Goal: Book appointment/travel/reservation

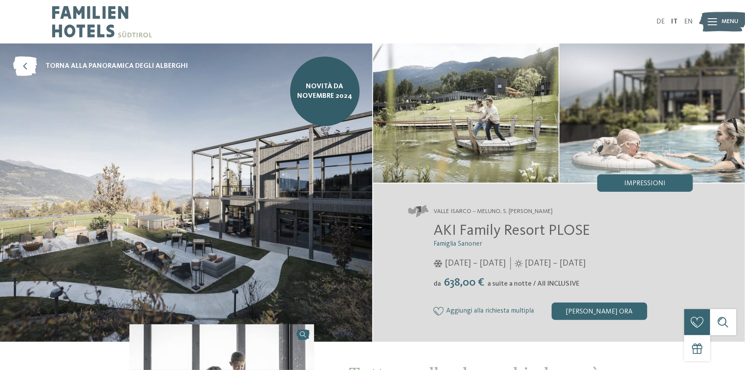
click at [702, 22] on img at bounding box center [723, 22] width 48 height 24
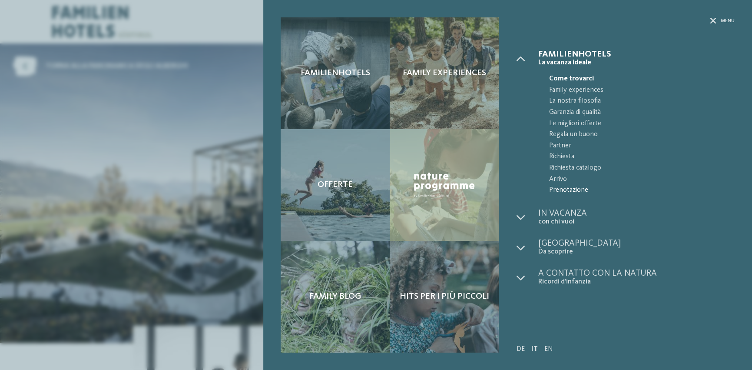
click at [564, 185] on span "Prenotazione" at bounding box center [641, 190] width 186 height 11
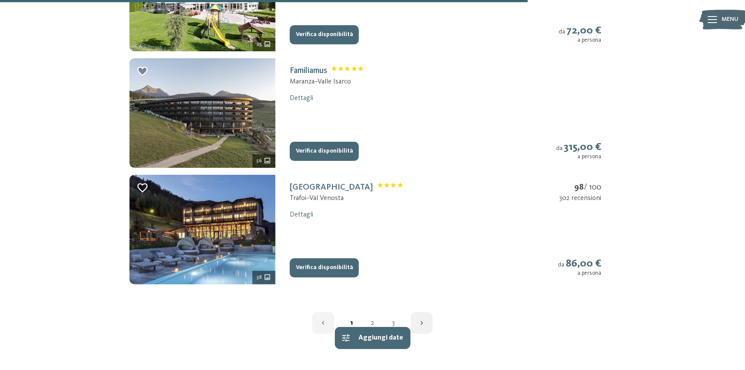
scroll to position [1173, 0]
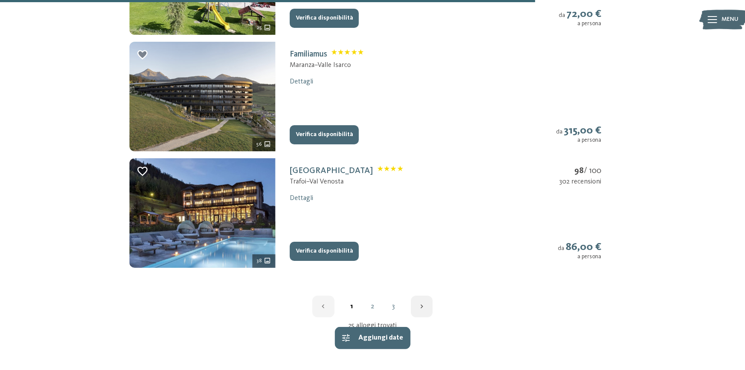
click at [375, 306] on link "2" at bounding box center [372, 306] width 21 height 7
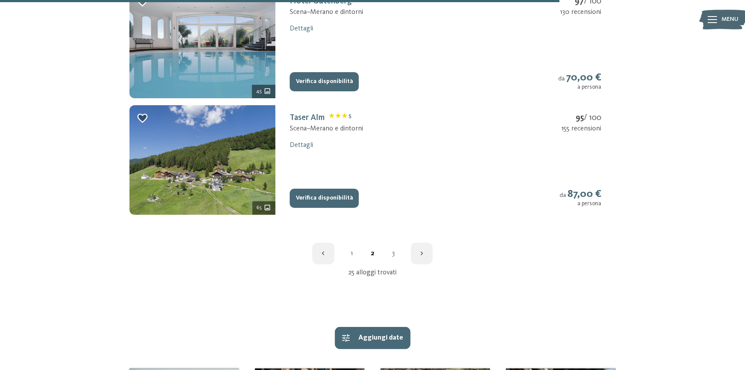
click at [390, 250] on link "3" at bounding box center [393, 253] width 21 height 7
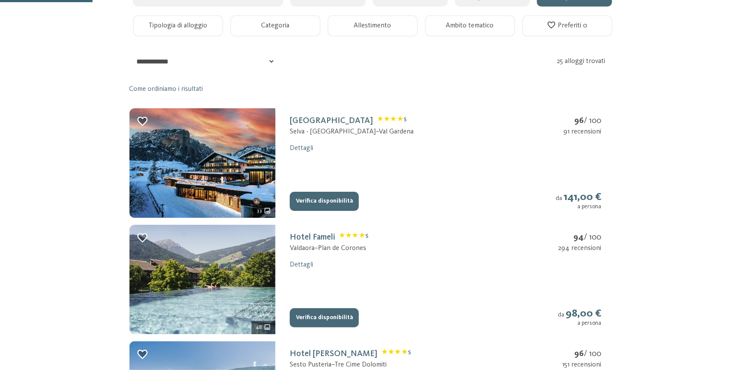
scroll to position [183, 0]
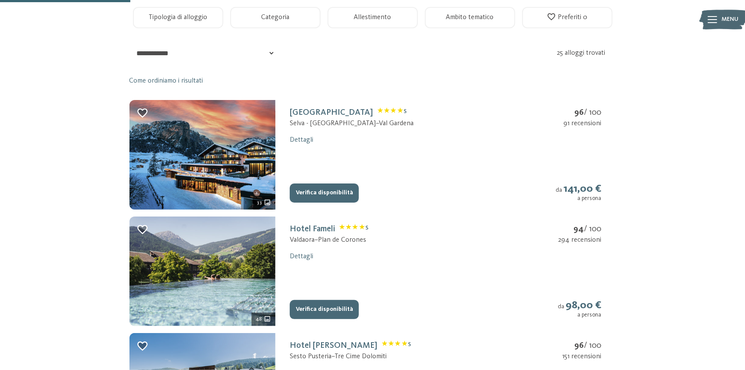
click at [265, 202] on icon "33 ulteriori immagini" at bounding box center [267, 201] width 7 height 7
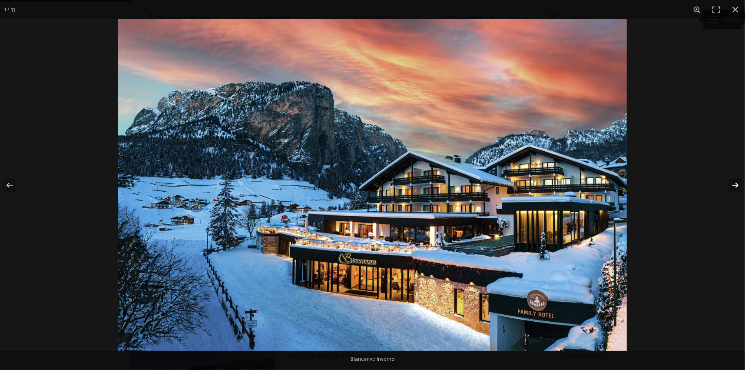
click at [740, 180] on button "button" at bounding box center [729, 184] width 30 height 43
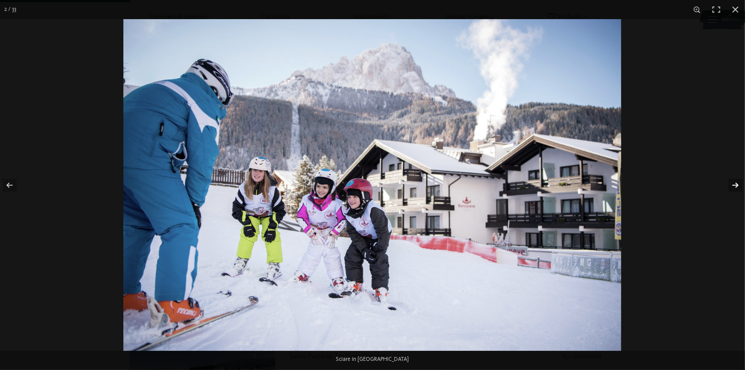
click at [740, 180] on button "button" at bounding box center [729, 184] width 30 height 43
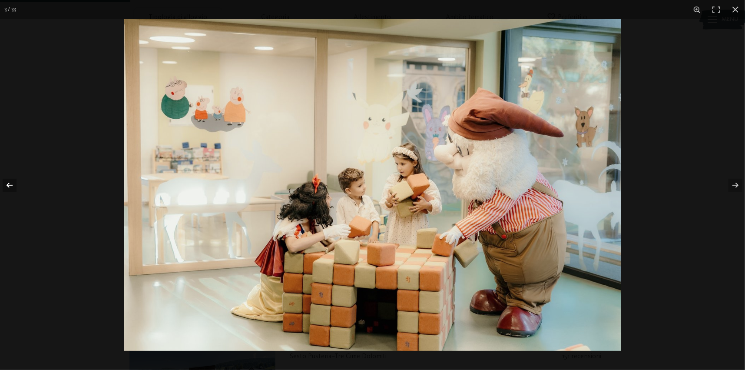
click at [17, 181] on button "button" at bounding box center [15, 184] width 30 height 43
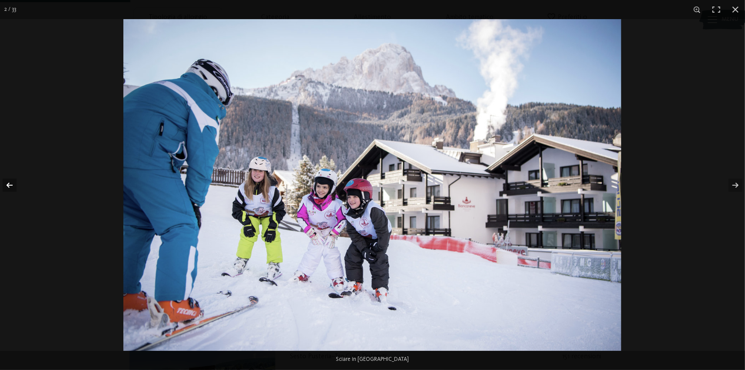
click at [17, 181] on button "button" at bounding box center [15, 184] width 30 height 43
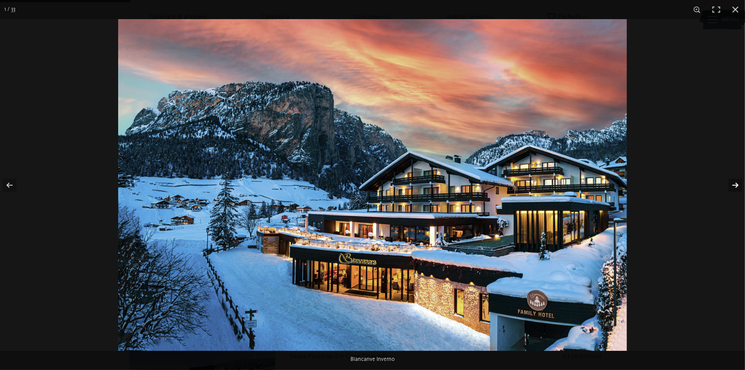
click at [733, 183] on button "button" at bounding box center [729, 184] width 30 height 43
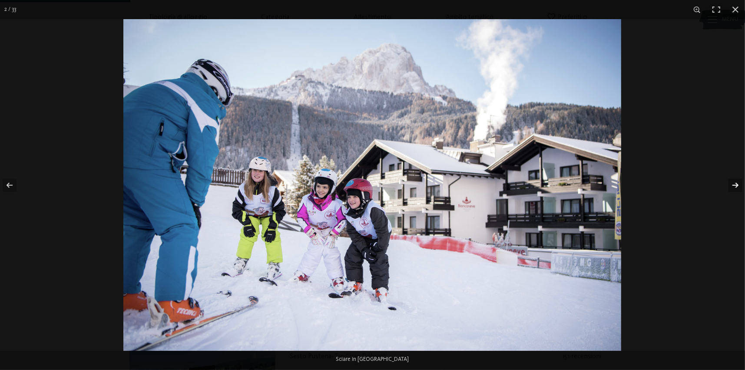
click at [733, 183] on button "button" at bounding box center [729, 184] width 30 height 43
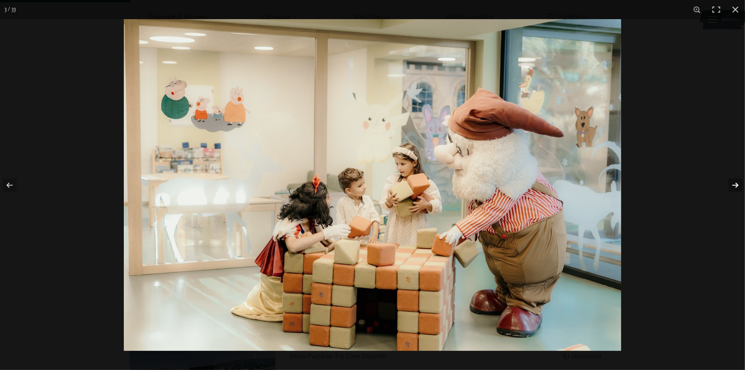
click at [733, 183] on button "button" at bounding box center [729, 184] width 30 height 43
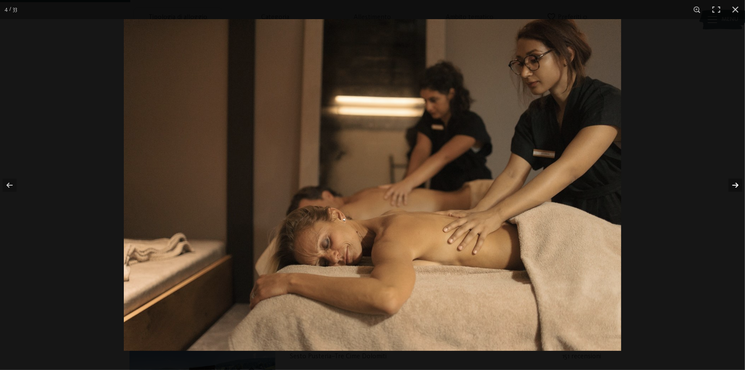
click at [733, 183] on button "button" at bounding box center [729, 184] width 30 height 43
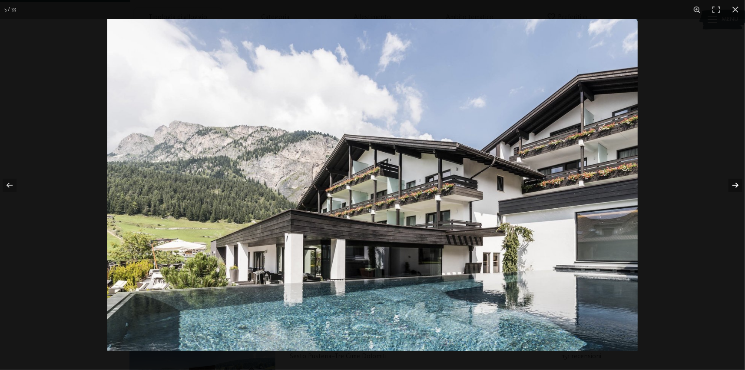
click at [733, 183] on button "button" at bounding box center [729, 184] width 30 height 43
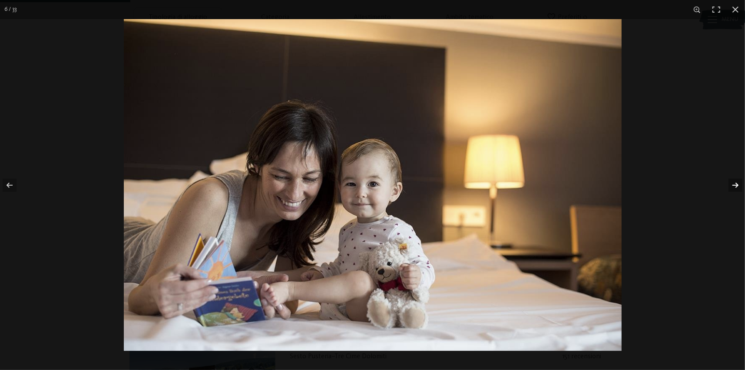
click at [733, 183] on button "button" at bounding box center [729, 184] width 30 height 43
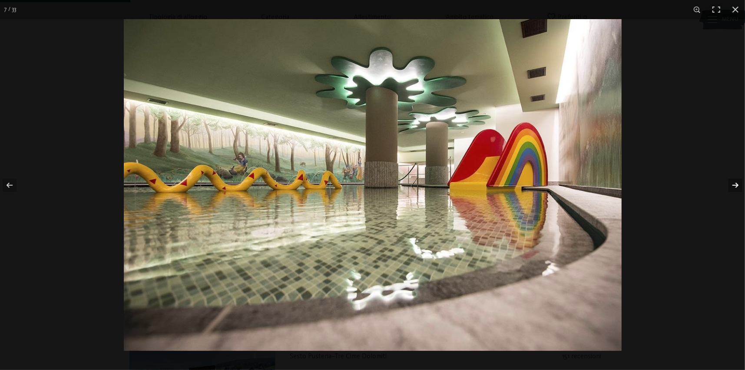
click at [733, 183] on button "button" at bounding box center [729, 184] width 30 height 43
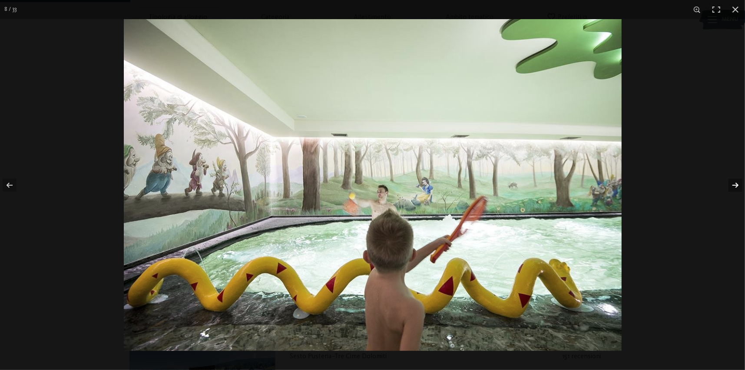
click at [733, 183] on button "button" at bounding box center [729, 184] width 30 height 43
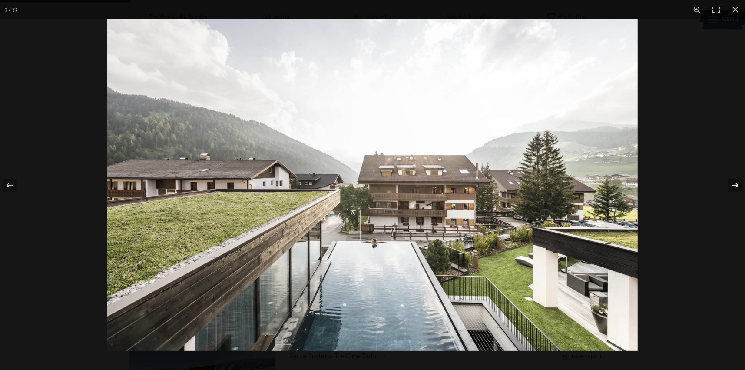
click at [733, 183] on button "button" at bounding box center [729, 184] width 30 height 43
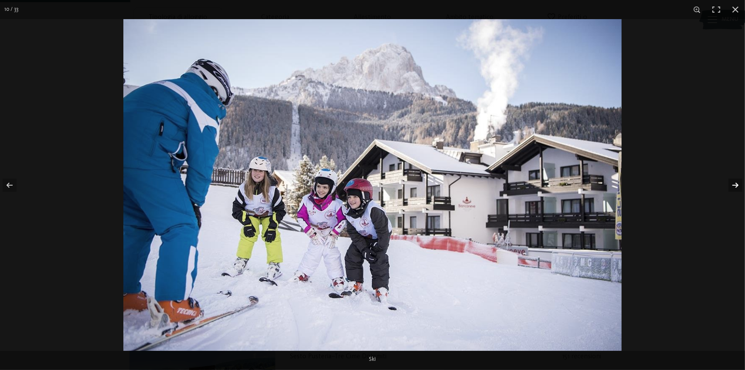
click at [733, 183] on button "button" at bounding box center [729, 184] width 30 height 43
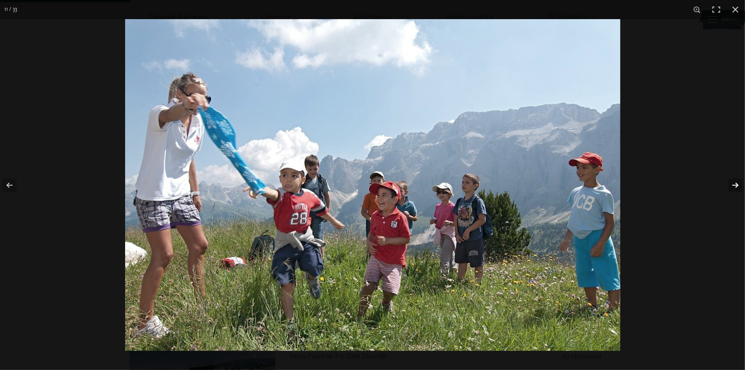
click at [733, 183] on button "button" at bounding box center [729, 184] width 30 height 43
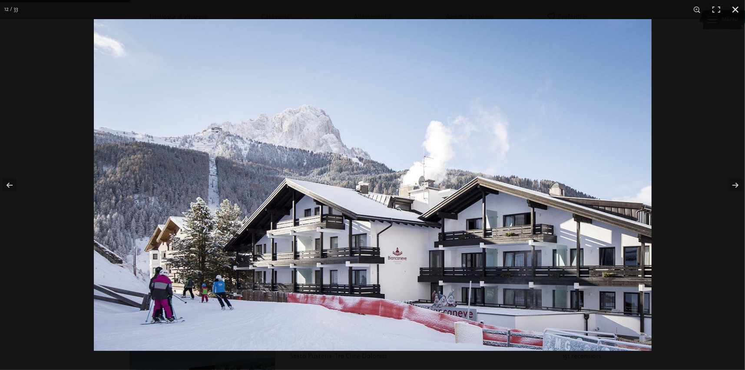
click at [733, 4] on button "button" at bounding box center [735, 9] width 19 height 19
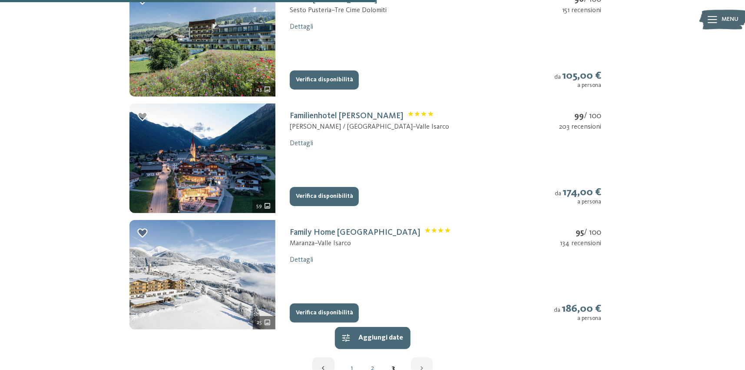
scroll to position [574, 0]
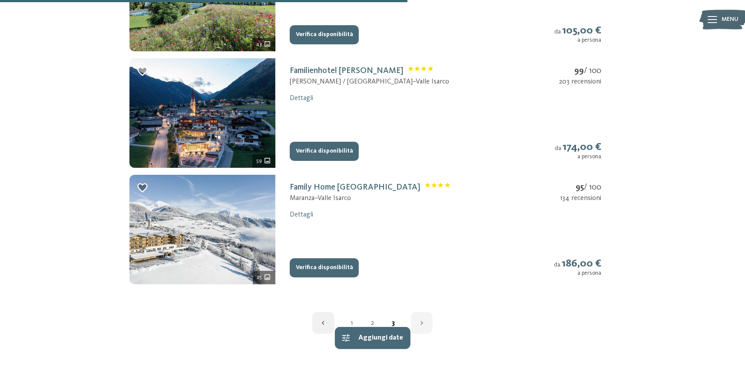
click at [370, 323] on link "2" at bounding box center [372, 322] width 21 height 7
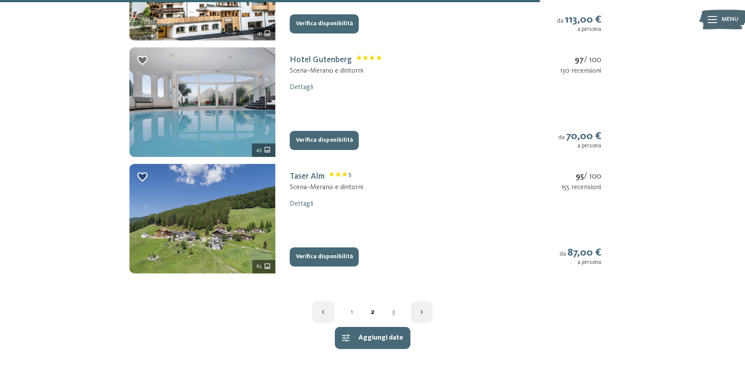
scroll to position [1182, 0]
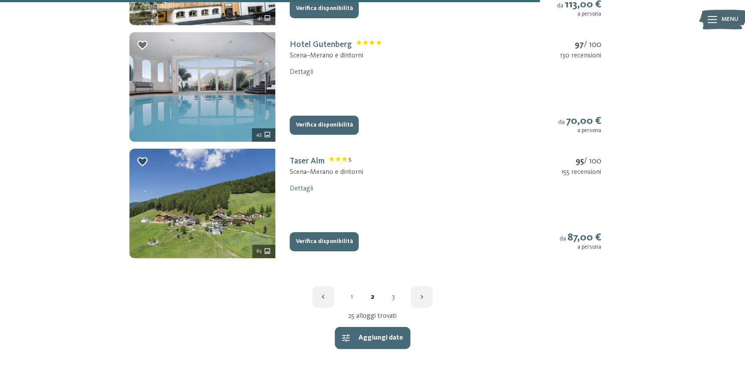
click at [351, 295] on link "1" at bounding box center [351, 296] width 21 height 7
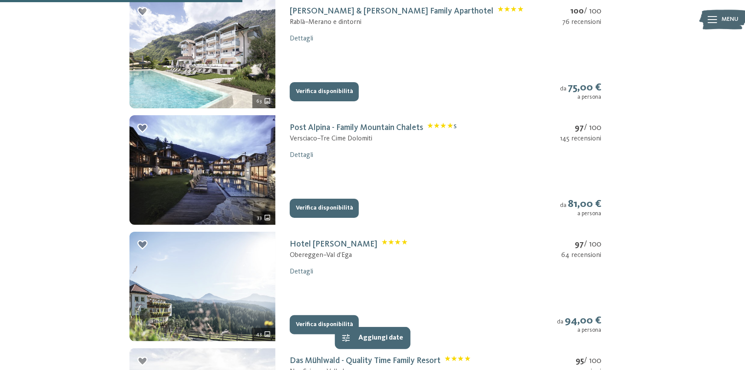
scroll to position [531, 0]
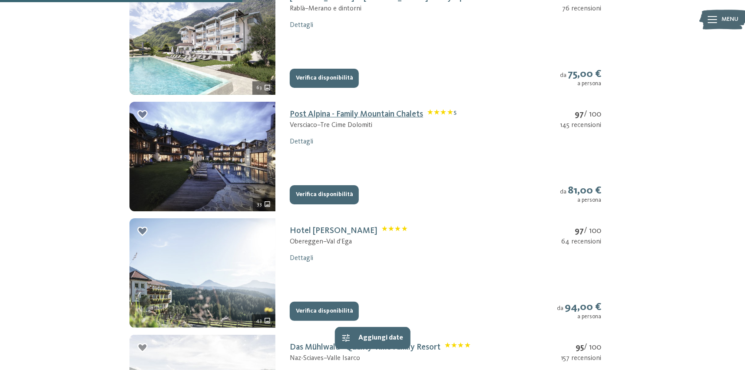
click at [381, 116] on link "Post Alpina - Family Mountain Chalets S" at bounding box center [373, 114] width 167 height 9
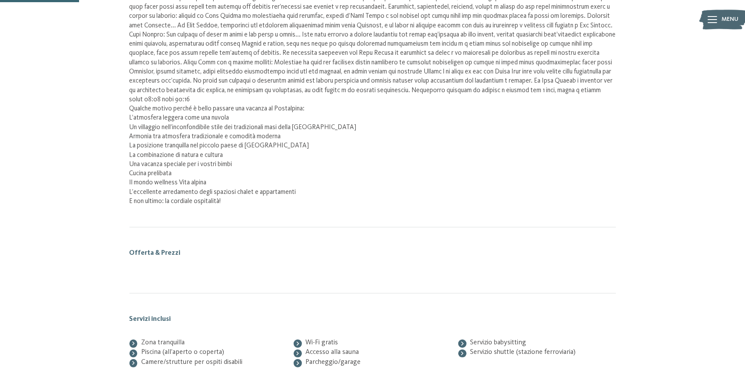
scroll to position [142, 0]
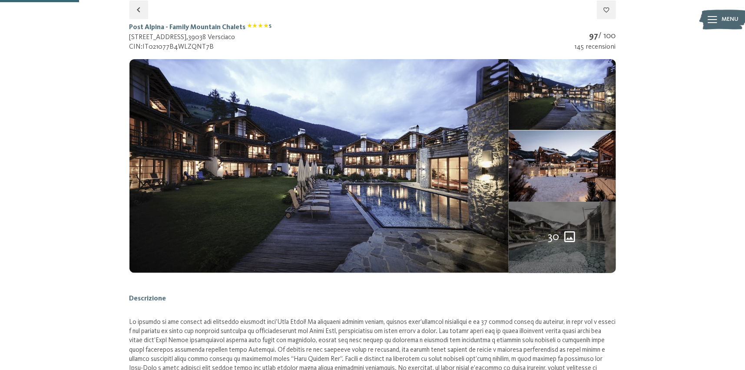
click at [567, 227] on div "30" at bounding box center [562, 237] width 107 height 71
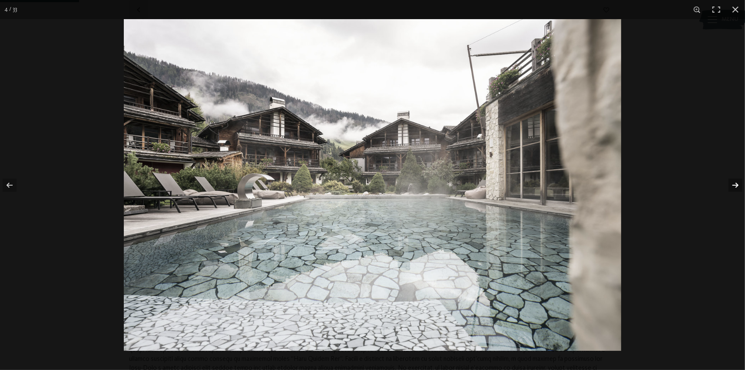
click at [735, 181] on button "button" at bounding box center [729, 184] width 30 height 43
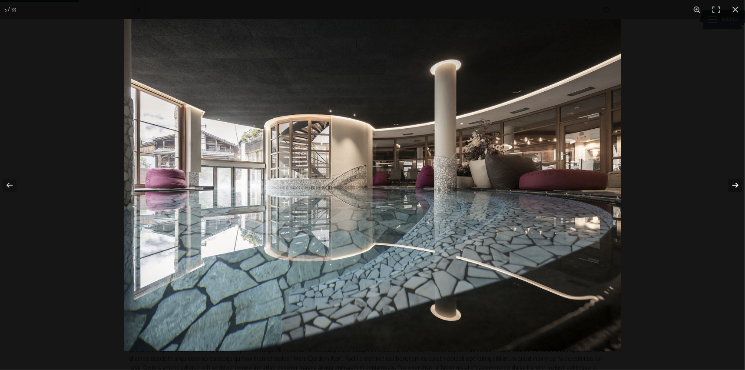
click at [735, 181] on button "button" at bounding box center [729, 184] width 30 height 43
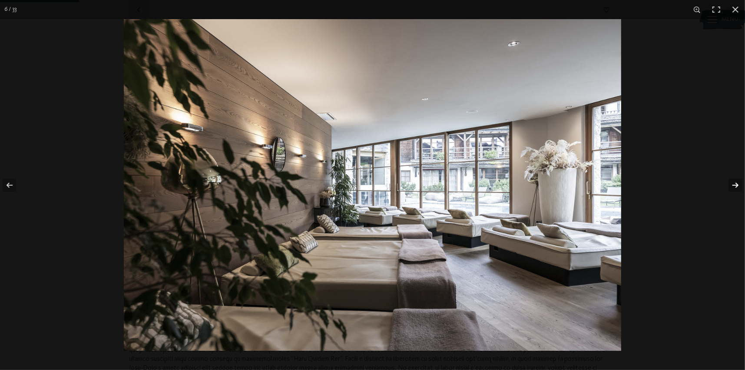
click at [735, 181] on button "button" at bounding box center [729, 184] width 30 height 43
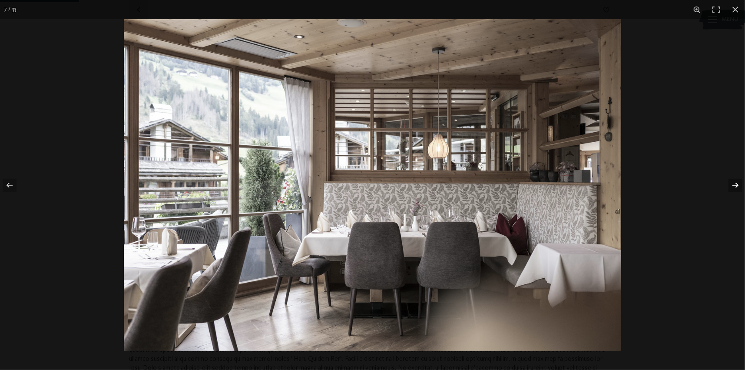
click at [735, 181] on button "button" at bounding box center [729, 184] width 30 height 43
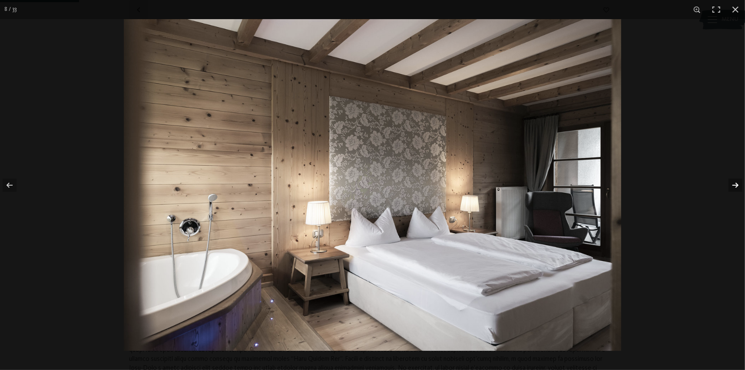
click at [735, 181] on button "button" at bounding box center [729, 184] width 30 height 43
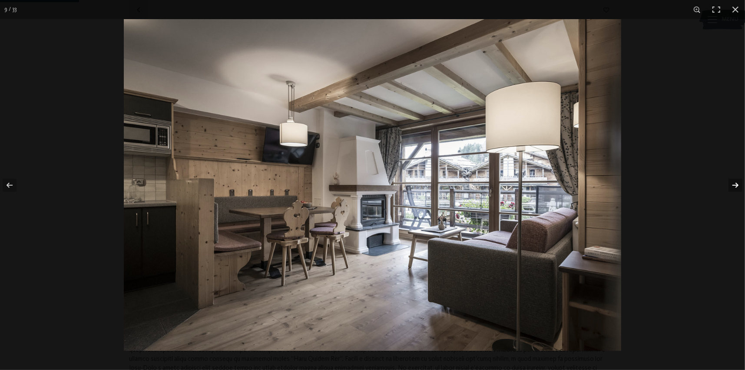
click at [735, 181] on button "button" at bounding box center [729, 184] width 30 height 43
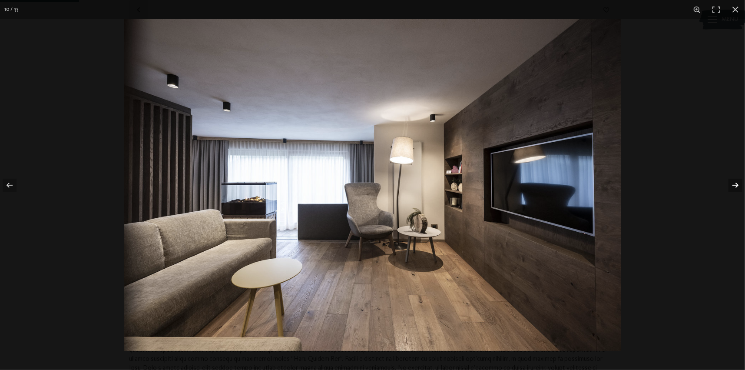
click at [735, 181] on button "button" at bounding box center [729, 184] width 30 height 43
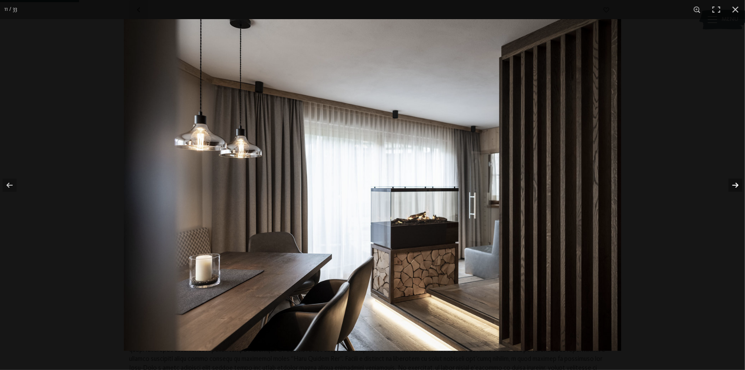
click at [735, 181] on button "button" at bounding box center [729, 184] width 30 height 43
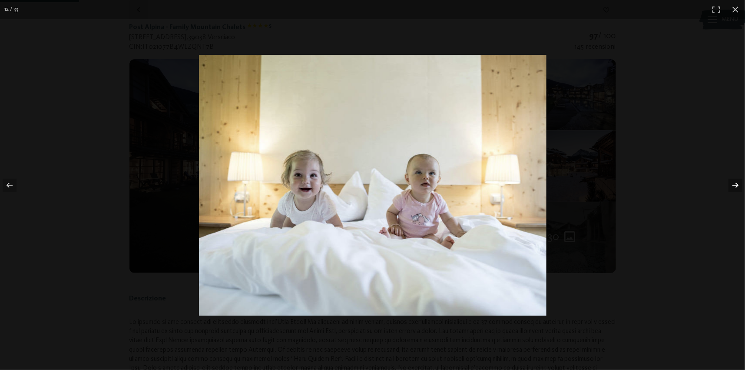
click at [735, 181] on button "button" at bounding box center [729, 184] width 30 height 43
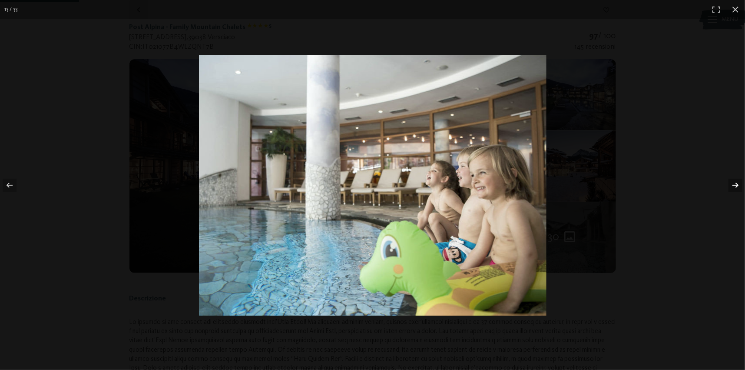
click at [735, 181] on button "button" at bounding box center [729, 184] width 30 height 43
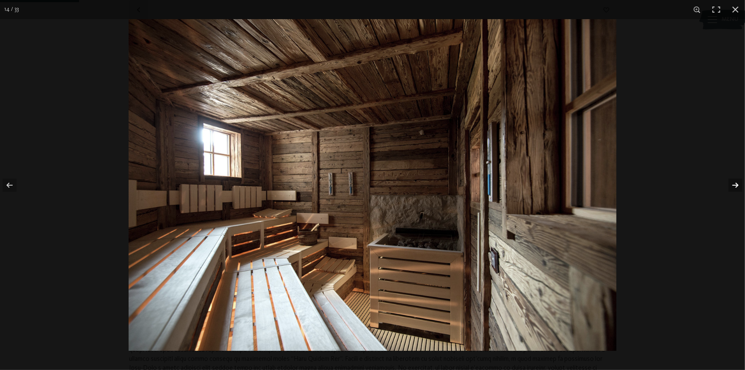
click at [735, 181] on button "button" at bounding box center [729, 184] width 30 height 43
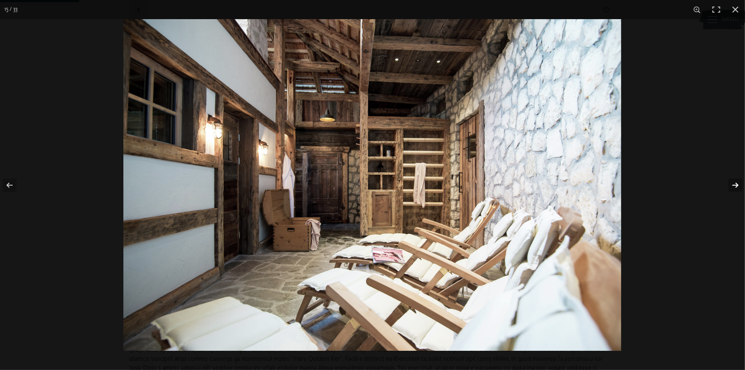
click at [735, 181] on button "button" at bounding box center [729, 184] width 30 height 43
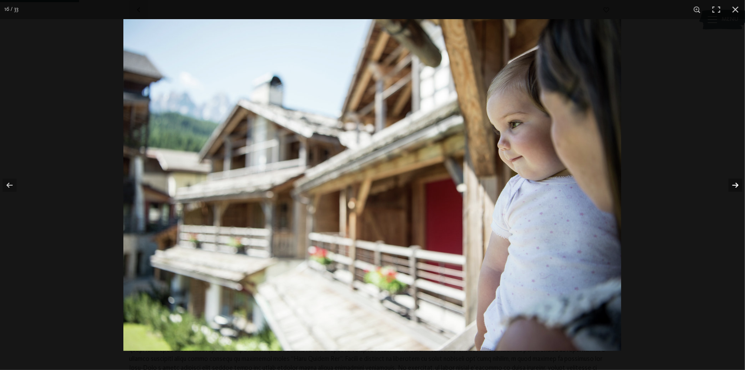
click at [735, 181] on button "button" at bounding box center [729, 184] width 30 height 43
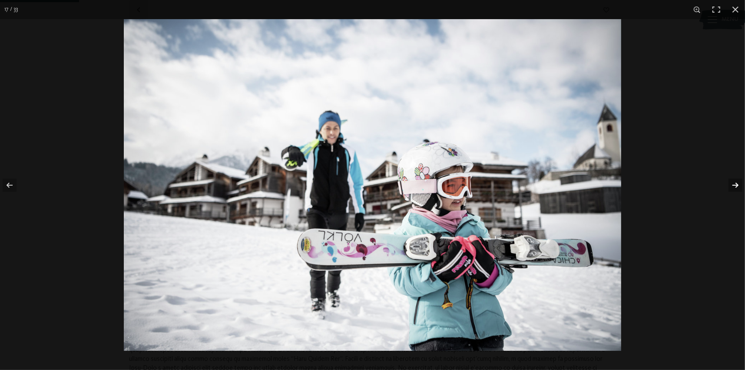
click at [735, 181] on button "button" at bounding box center [729, 184] width 30 height 43
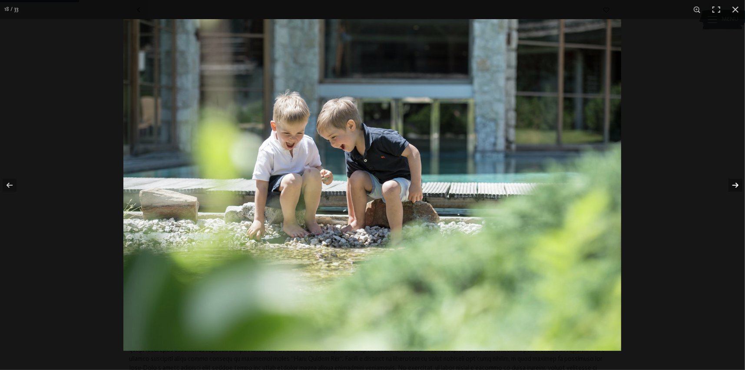
click at [735, 181] on button "button" at bounding box center [729, 184] width 30 height 43
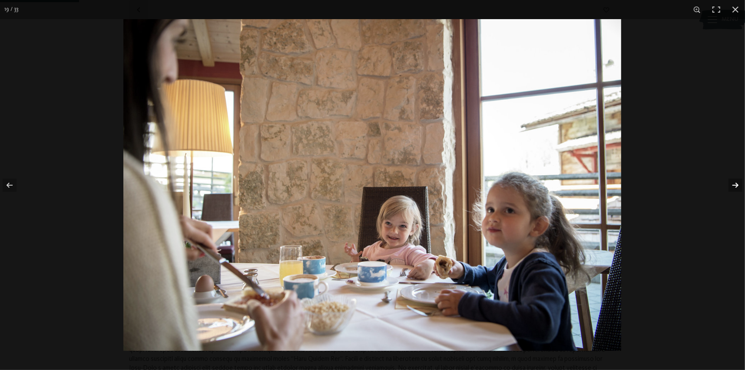
click at [735, 181] on button "button" at bounding box center [729, 184] width 30 height 43
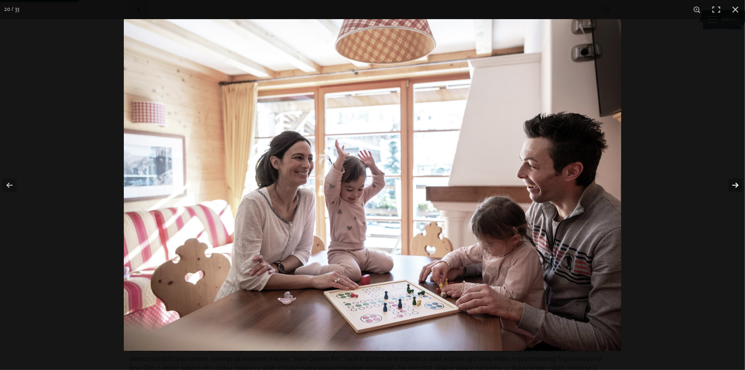
click at [735, 181] on button "button" at bounding box center [729, 184] width 30 height 43
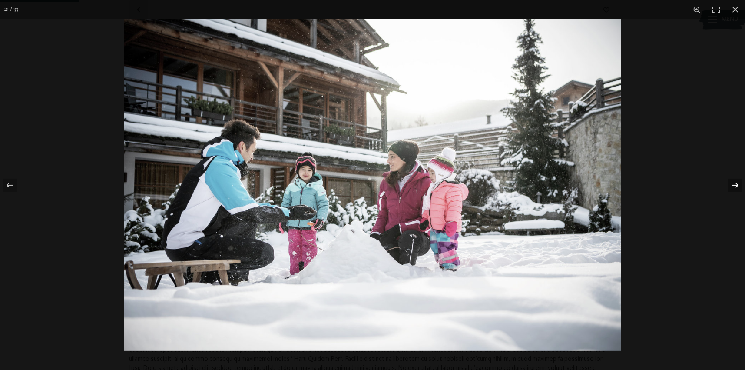
click at [735, 181] on button "button" at bounding box center [729, 184] width 30 height 43
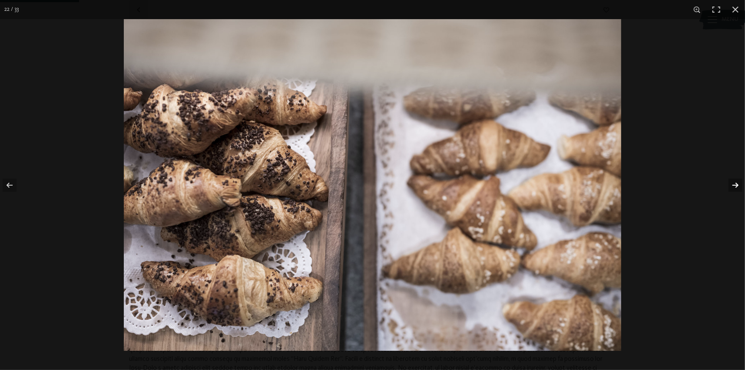
click at [735, 181] on button "button" at bounding box center [729, 184] width 30 height 43
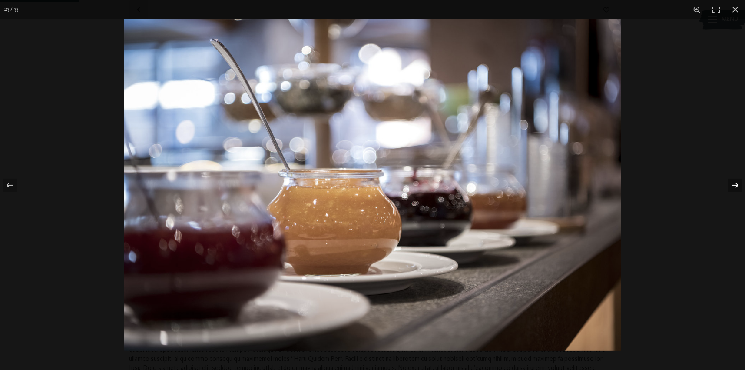
click at [735, 181] on button "button" at bounding box center [729, 184] width 30 height 43
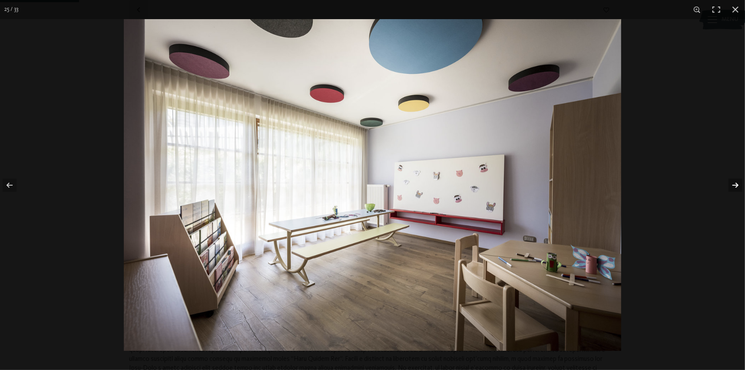
click at [735, 181] on button "button" at bounding box center [729, 184] width 30 height 43
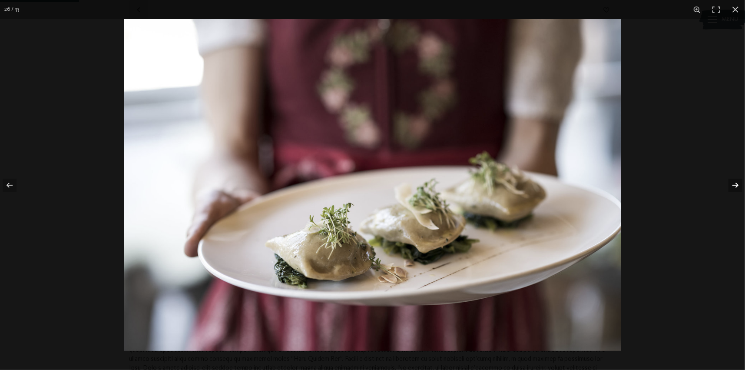
click at [735, 181] on button "button" at bounding box center [729, 184] width 30 height 43
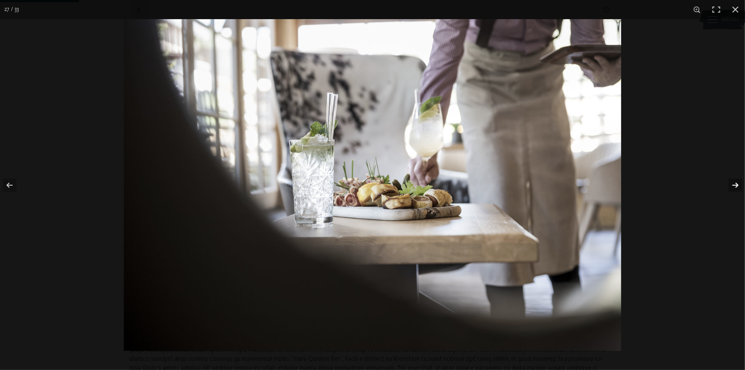
click at [735, 181] on button "button" at bounding box center [729, 184] width 30 height 43
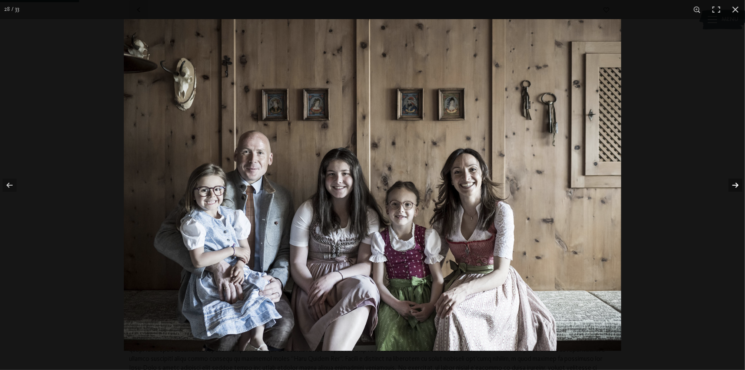
click at [735, 181] on button "button" at bounding box center [729, 184] width 30 height 43
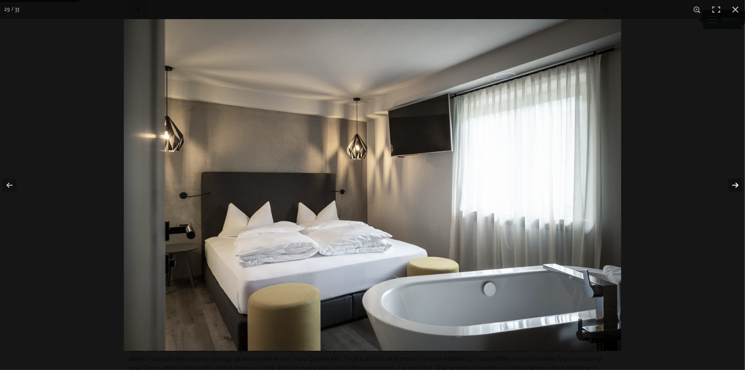
click at [735, 181] on button "button" at bounding box center [729, 184] width 30 height 43
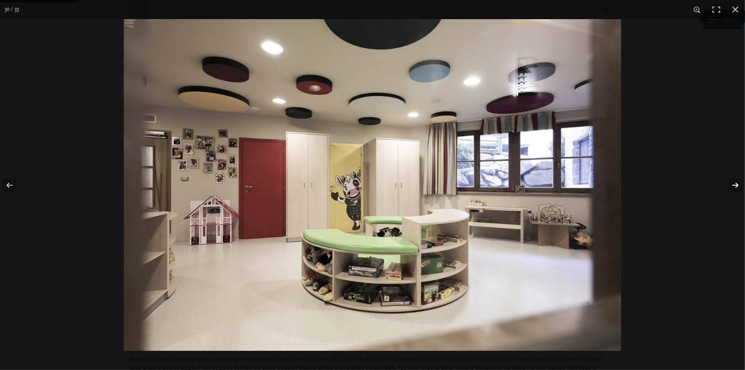
click at [735, 181] on button "button" at bounding box center [729, 184] width 30 height 43
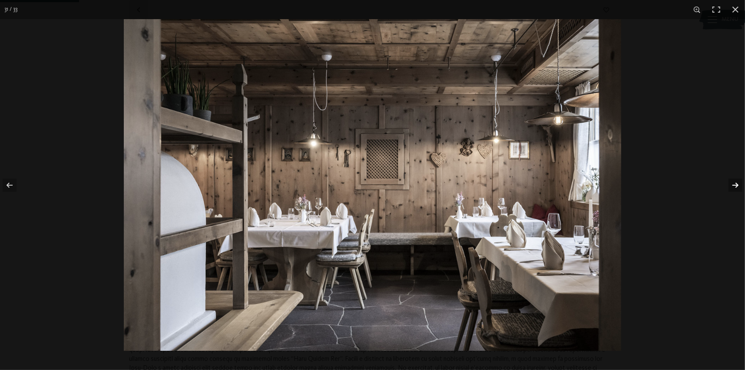
click at [735, 181] on button "button" at bounding box center [729, 184] width 30 height 43
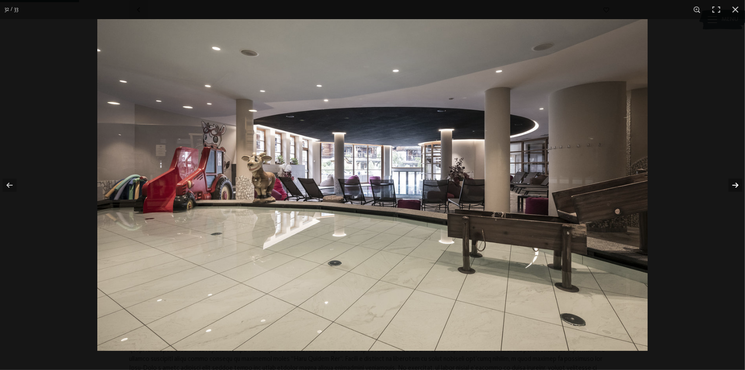
click at [735, 181] on button "button" at bounding box center [729, 184] width 30 height 43
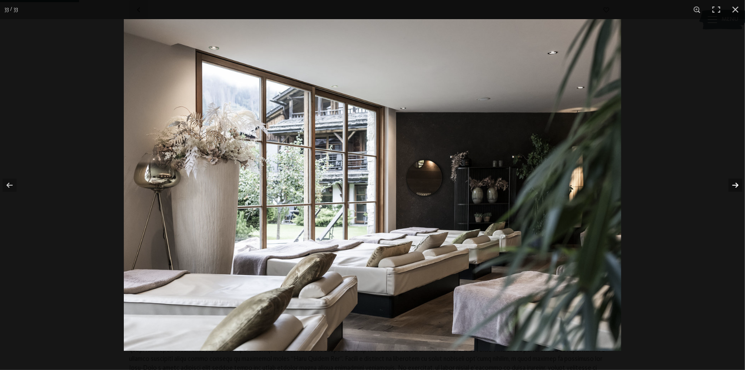
click at [735, 181] on button "button" at bounding box center [729, 184] width 30 height 43
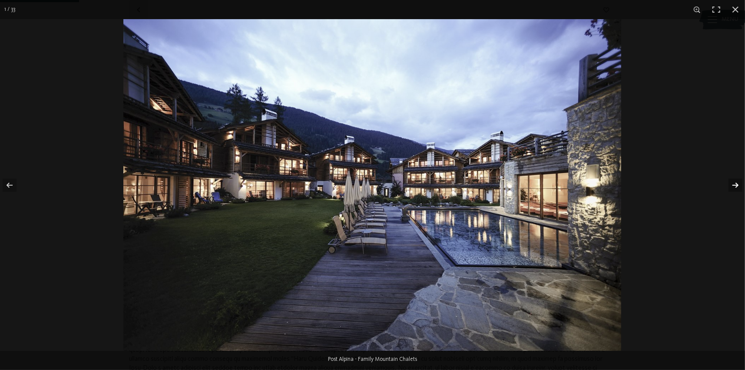
click at [735, 181] on button "button" at bounding box center [729, 184] width 30 height 43
